Goal: Check status

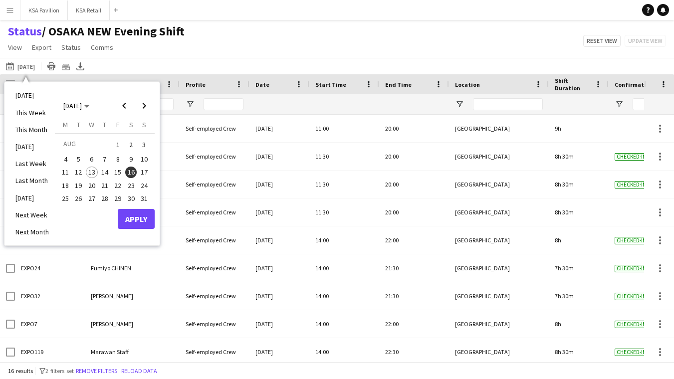
scroll to position [0, 3]
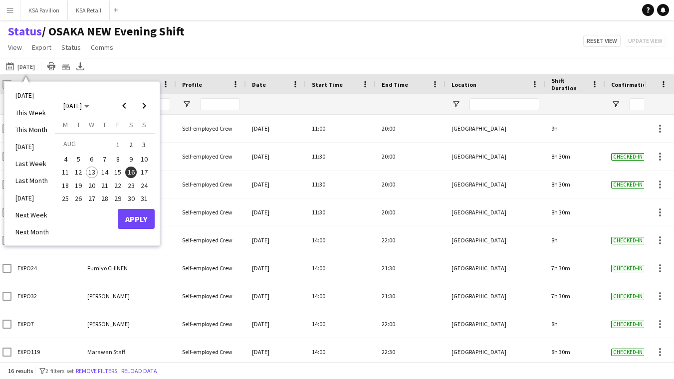
click at [90, 181] on span "20" at bounding box center [92, 186] width 12 height 12
click at [126, 214] on button "Apply" at bounding box center [136, 219] width 37 height 20
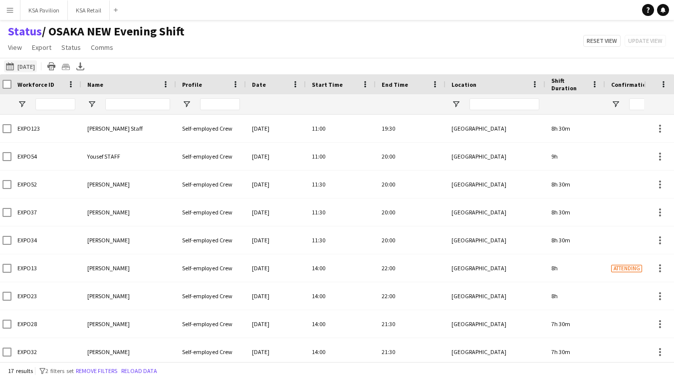
click at [29, 65] on button "[DATE] to [DATE] [DATE]" at bounding box center [20, 66] width 33 height 12
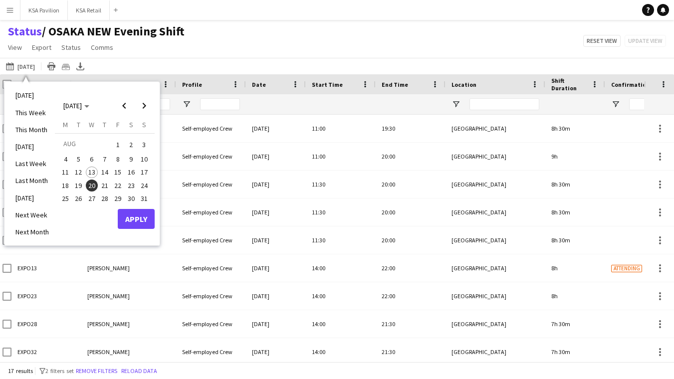
click at [91, 183] on span "20" at bounding box center [92, 186] width 12 height 12
click at [129, 220] on button "Apply" at bounding box center [136, 219] width 37 height 20
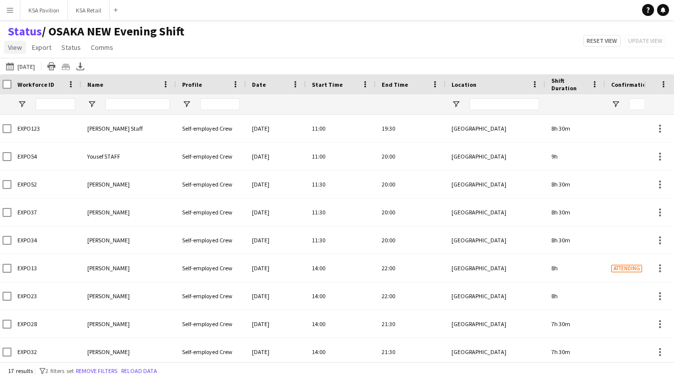
click at [19, 46] on span "View" at bounding box center [15, 47] width 14 height 9
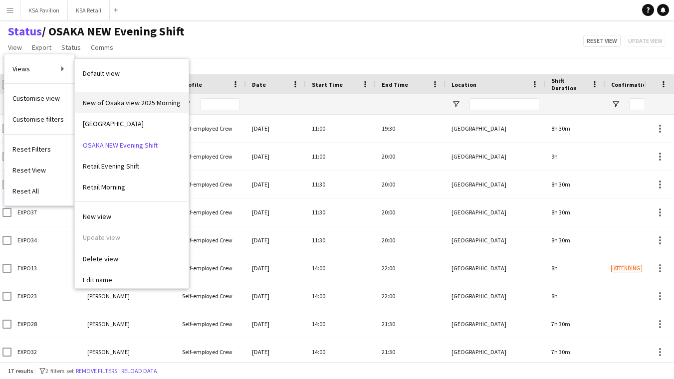
click at [89, 108] on link "New of Osaka view 2025 Morning" at bounding box center [132, 102] width 114 height 21
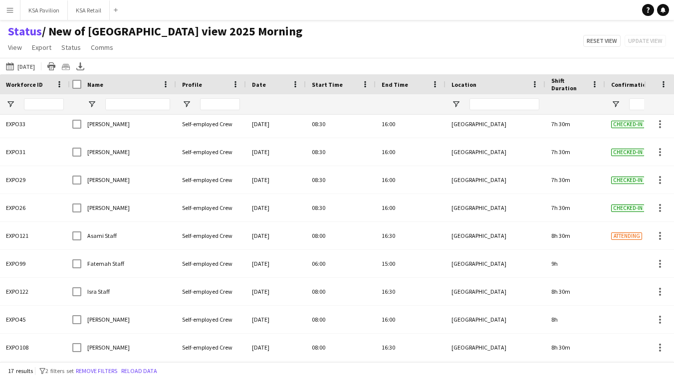
scroll to position [228, 0]
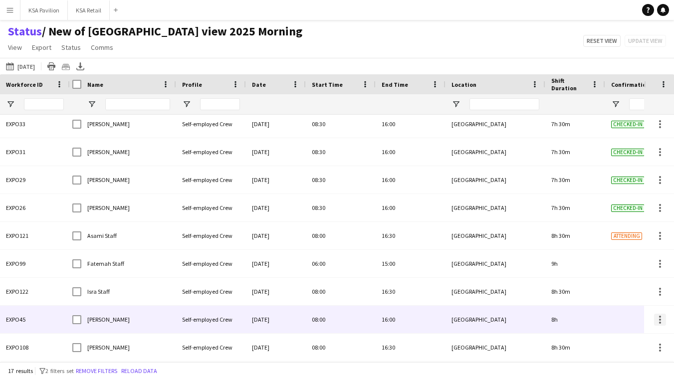
click at [662, 317] on div at bounding box center [660, 320] width 12 height 12
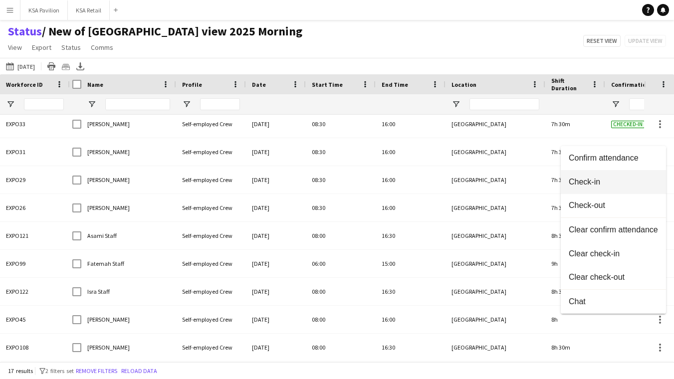
click at [632, 182] on span "Check-in" at bounding box center [613, 181] width 89 height 9
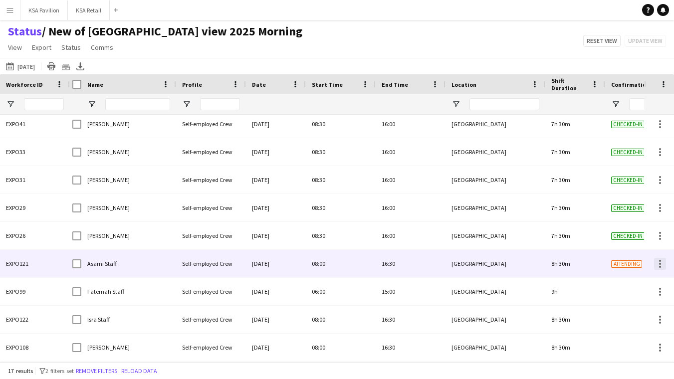
click at [659, 263] on div at bounding box center [660, 264] width 2 height 2
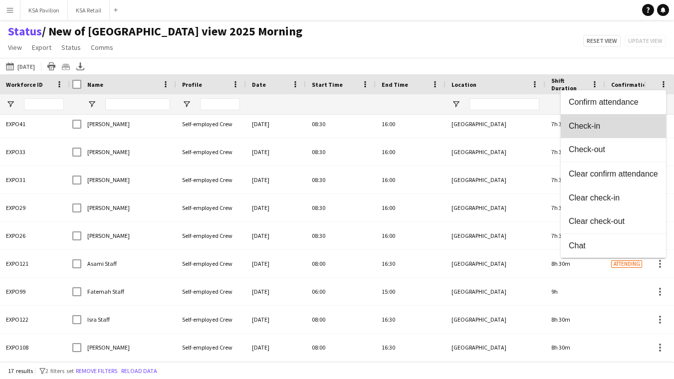
click at [628, 131] on button "Check-in" at bounding box center [613, 126] width 105 height 24
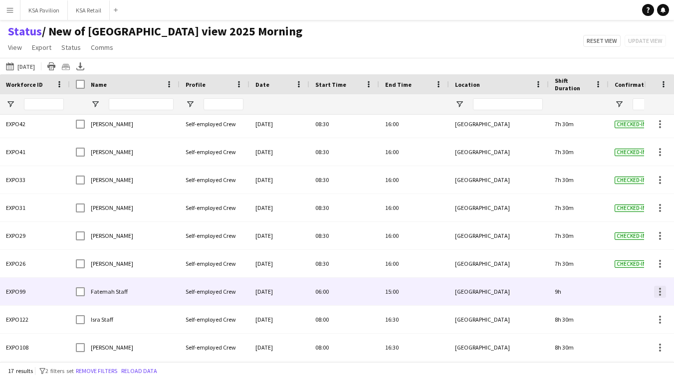
click at [661, 291] on div at bounding box center [660, 292] width 12 height 12
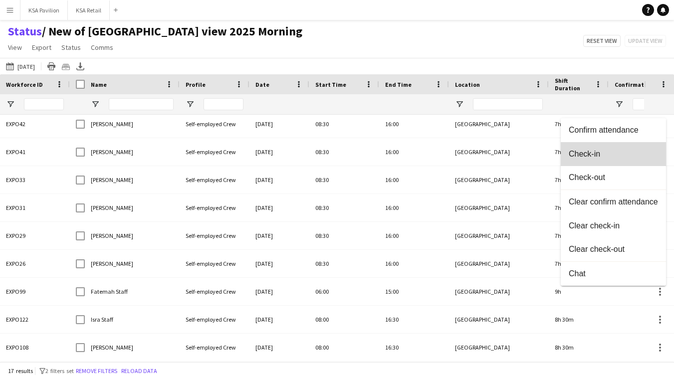
click at [632, 161] on button "Check-in" at bounding box center [613, 154] width 105 height 24
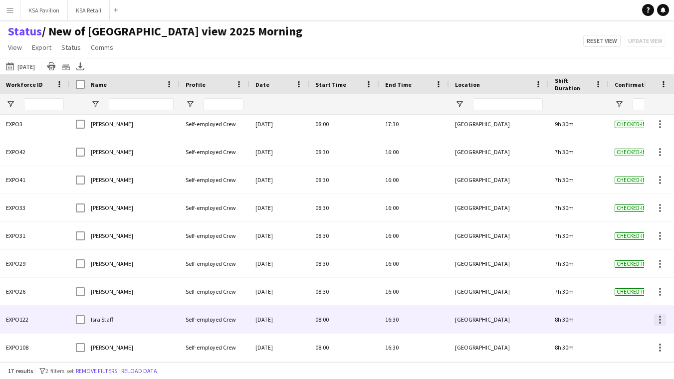
click at [657, 320] on div at bounding box center [660, 320] width 12 height 12
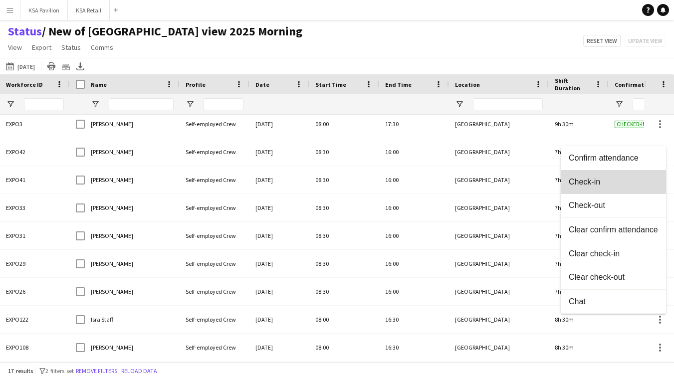
click at [633, 188] on button "Check-in" at bounding box center [613, 182] width 105 height 24
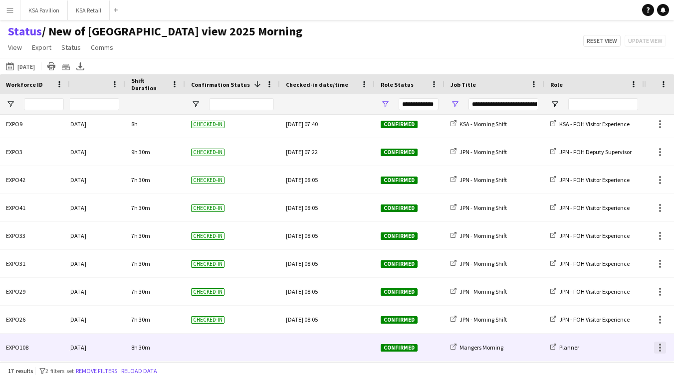
click at [661, 347] on div at bounding box center [660, 348] width 12 height 12
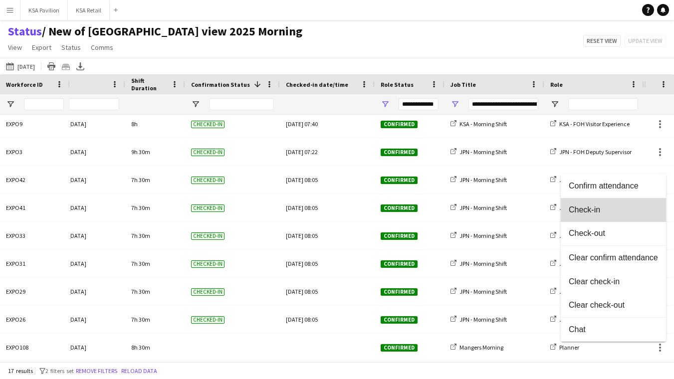
click at [631, 203] on button "Check-in" at bounding box center [613, 210] width 105 height 24
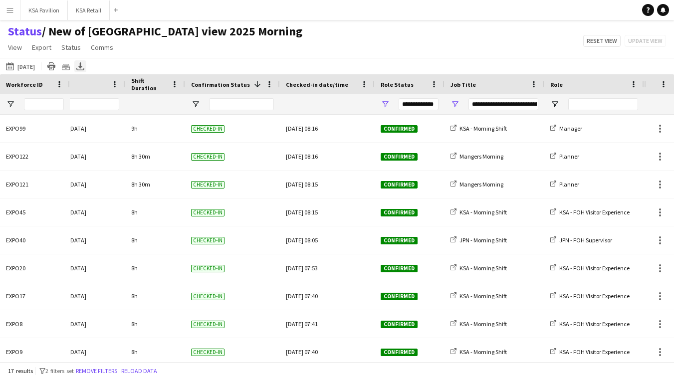
click at [84, 65] on icon "Export XLSX" at bounding box center [80, 66] width 8 height 8
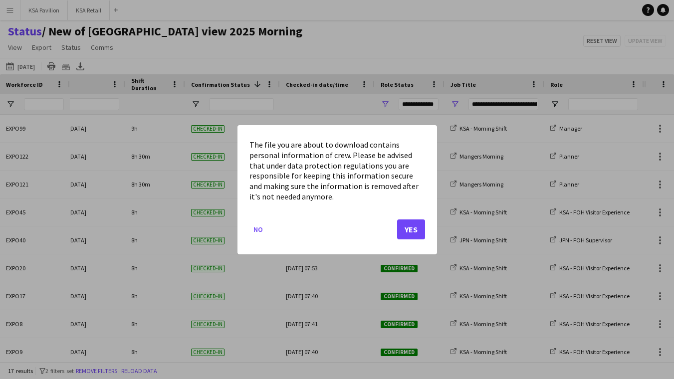
click at [412, 226] on button "Yes" at bounding box center [411, 229] width 28 height 20
